Goal: Obtain resource: Download file/media

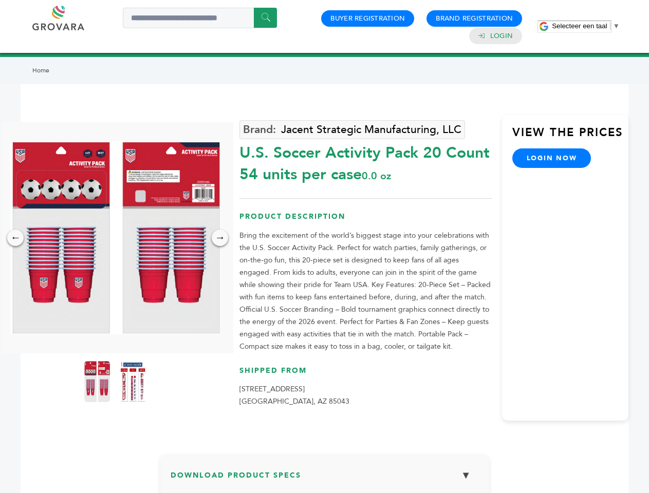
click at [586, 26] on span "Selecteer een taal" at bounding box center [579, 26] width 55 height 8
click at [115, 238] on img at bounding box center [115, 237] width 210 height 193
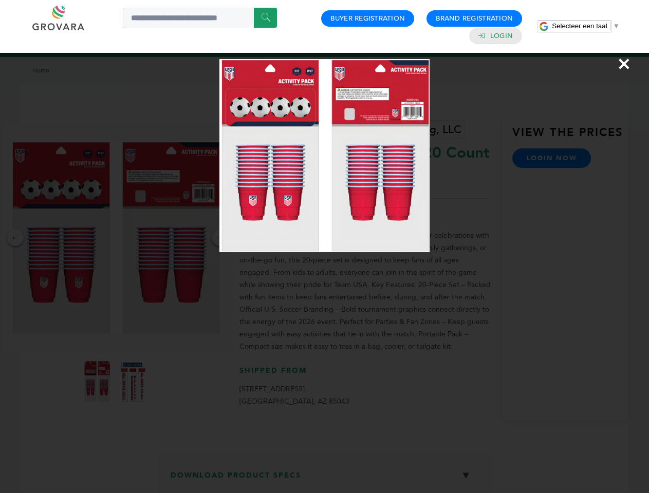
click at [15, 238] on div "×" at bounding box center [324, 246] width 649 height 493
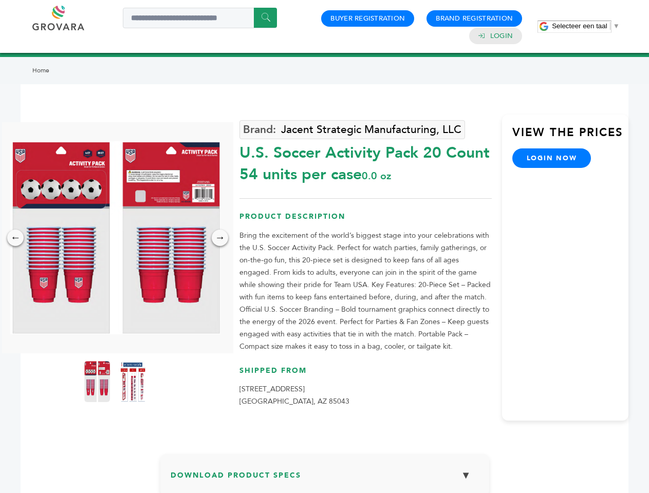
click at [220, 238] on div "→" at bounding box center [220, 238] width 16 height 16
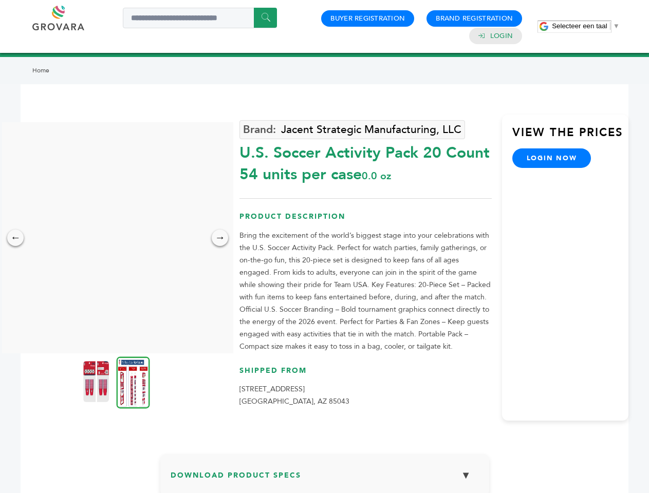
click at [97, 382] on img at bounding box center [96, 381] width 26 height 41
click at [0, 0] on div "×" at bounding box center [0, 0] width 0 height 0
click at [325, 479] on h3 "Download Product Specs ▼" at bounding box center [325, 480] width 308 height 30
